Goal: Task Accomplishment & Management: Manage account settings

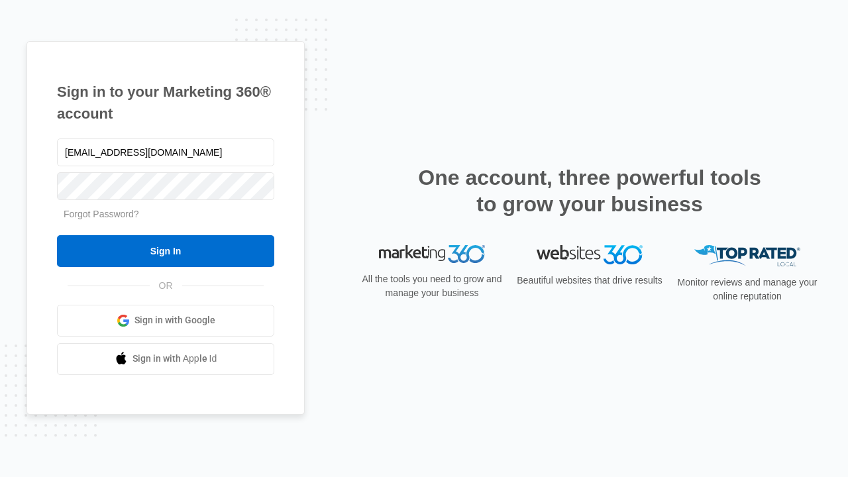
type input "dankie614@gmail.com"
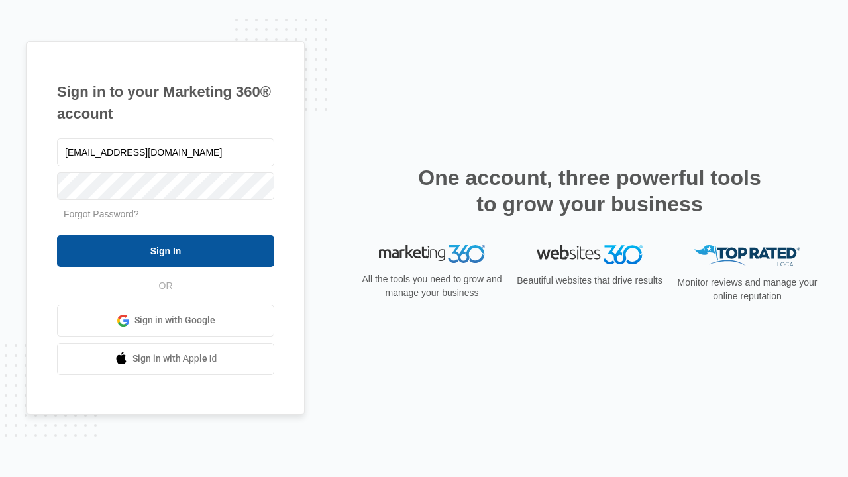
click at [166, 251] on input "Sign In" at bounding box center [165, 251] width 217 height 32
